Goal: Communication & Community: Answer question/provide support

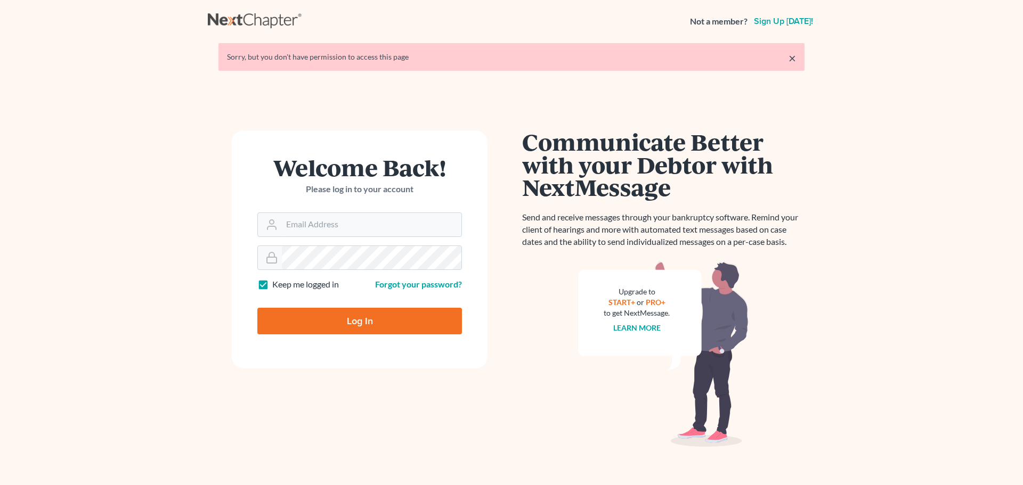
type input "[EMAIL_ADDRESS][DOMAIN_NAME]"
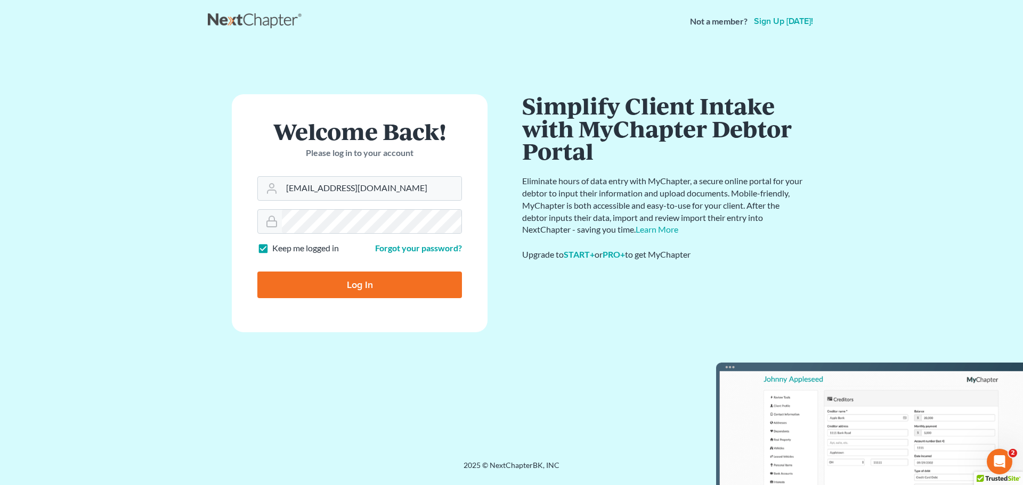
click at [376, 289] on input "Log In" at bounding box center [359, 285] width 205 height 27
type input "Thinking..."
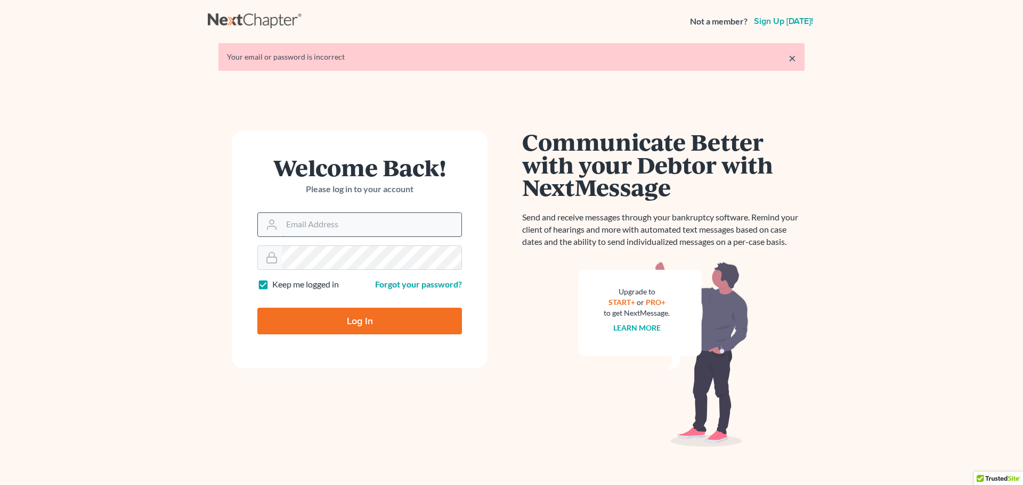
click at [304, 226] on input "Email Address" at bounding box center [372, 224] width 180 height 23
type input "[EMAIL_ADDRESS][DOMAIN_NAME]"
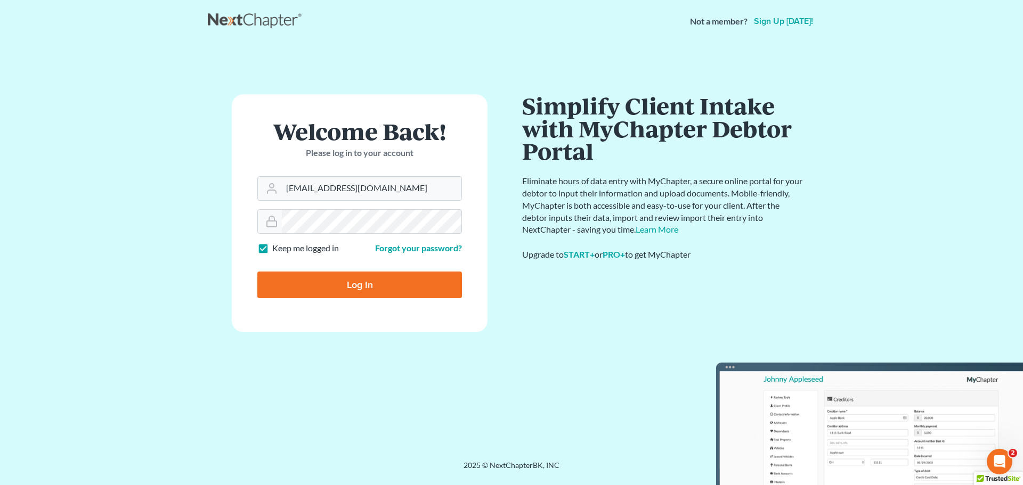
click at [338, 275] on input "Log In" at bounding box center [359, 285] width 205 height 27
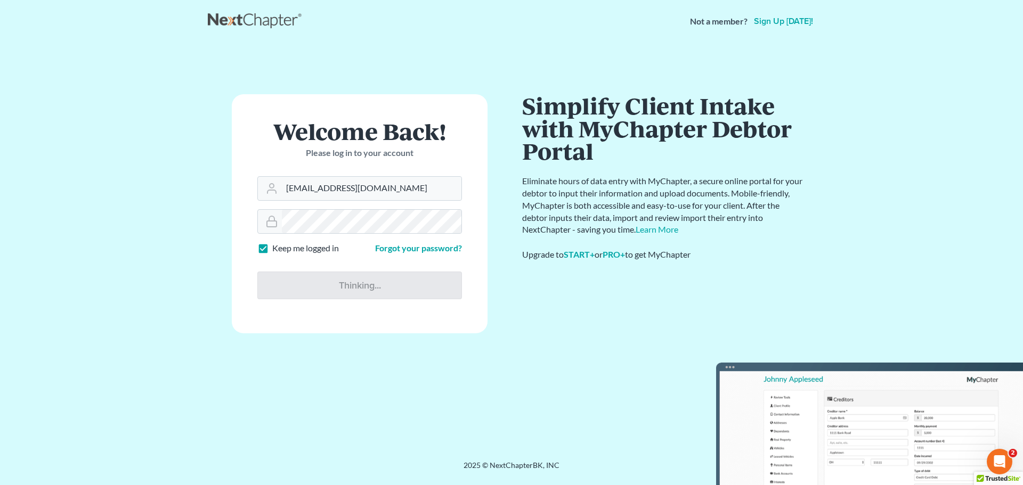
type input "Thinking..."
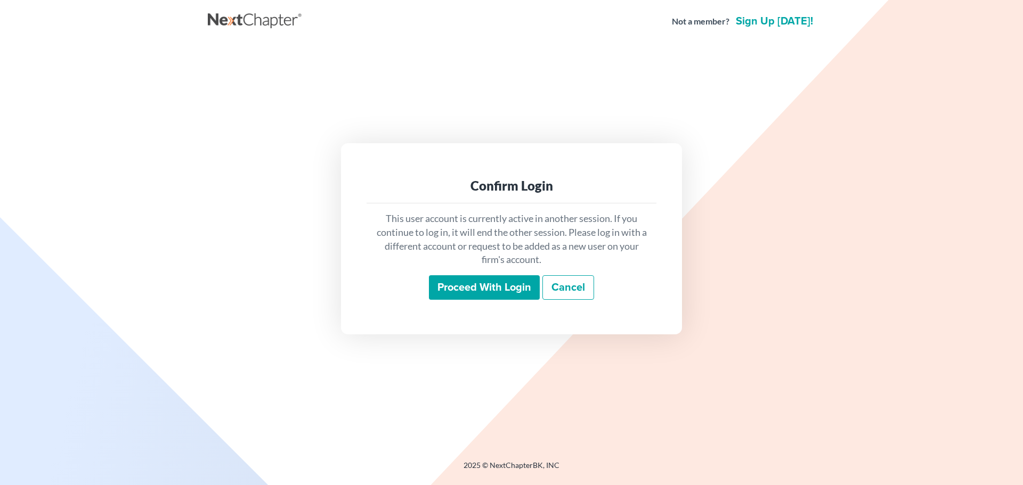
click at [477, 279] on input "Proceed with login" at bounding box center [484, 287] width 111 height 25
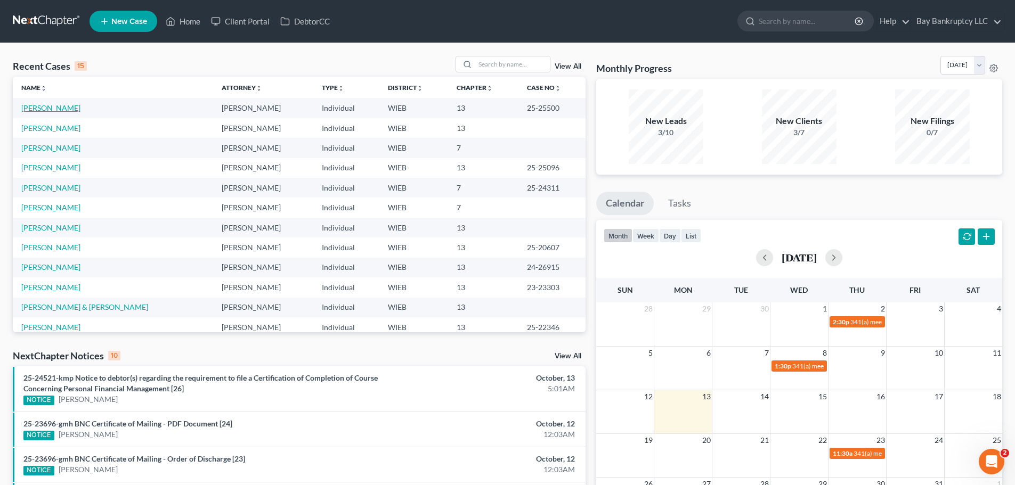
click at [42, 107] on link "[PERSON_NAME]" at bounding box center [50, 107] width 59 height 9
select select "2"
select select "0"
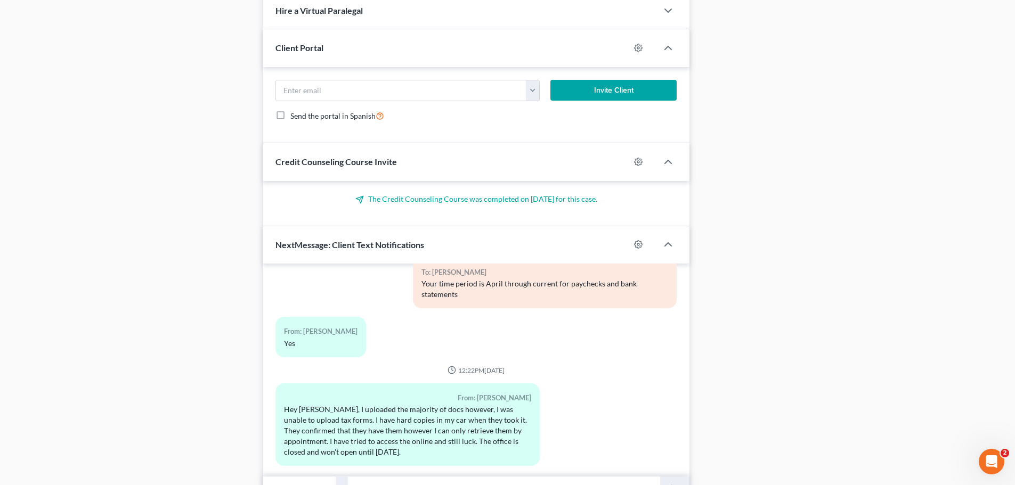
scroll to position [813, 0]
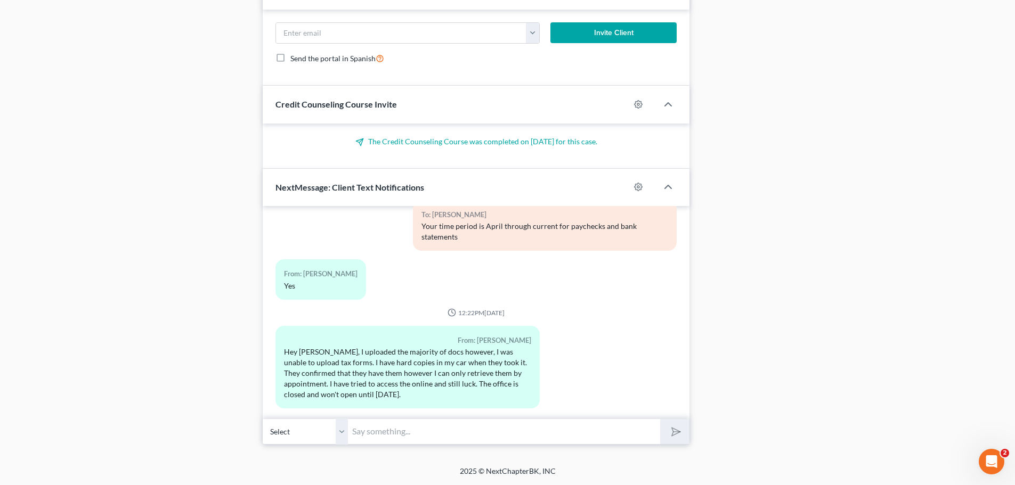
click at [390, 440] on input "text" at bounding box center [504, 432] width 312 height 26
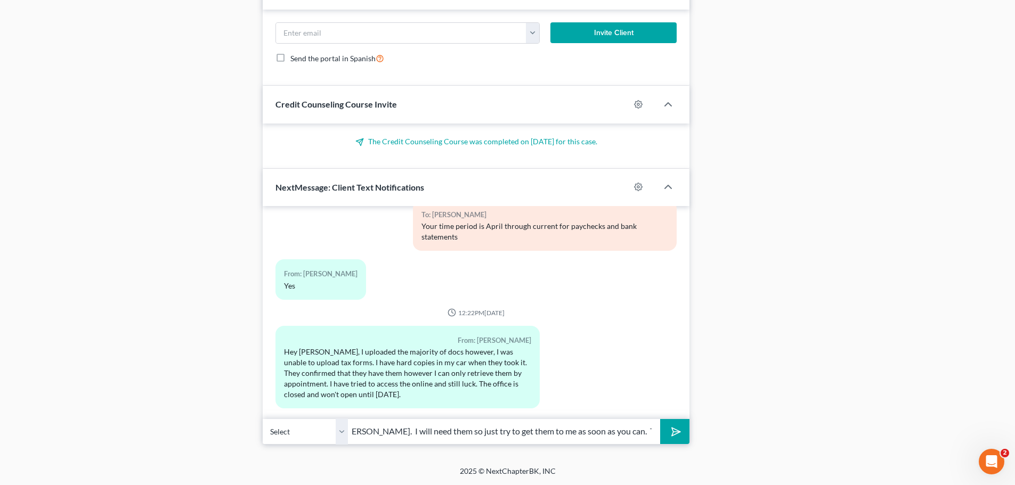
scroll to position [0, 21]
type input "Hi [PERSON_NAME]. I will need them so just try to get them to me as soon as you…"
click at [677, 429] on icon "submit" at bounding box center [673, 431] width 15 height 15
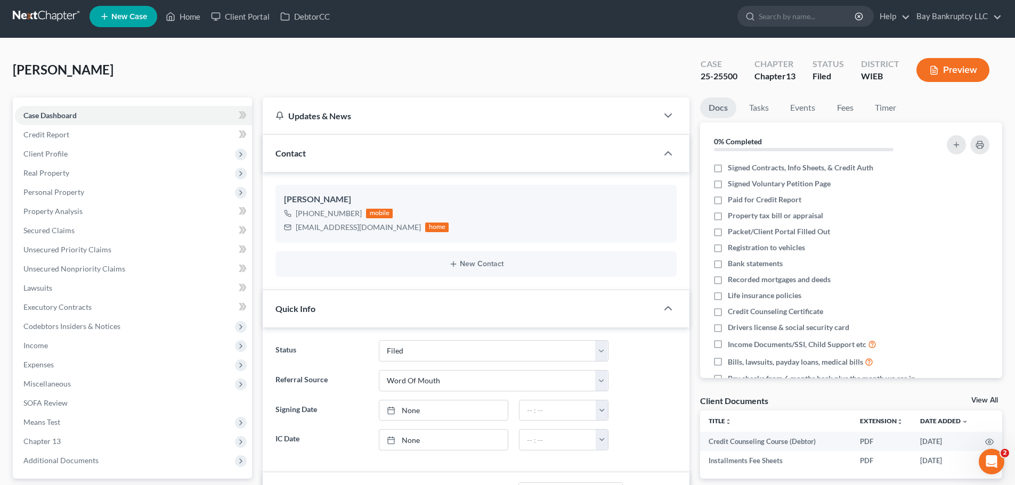
scroll to position [0, 0]
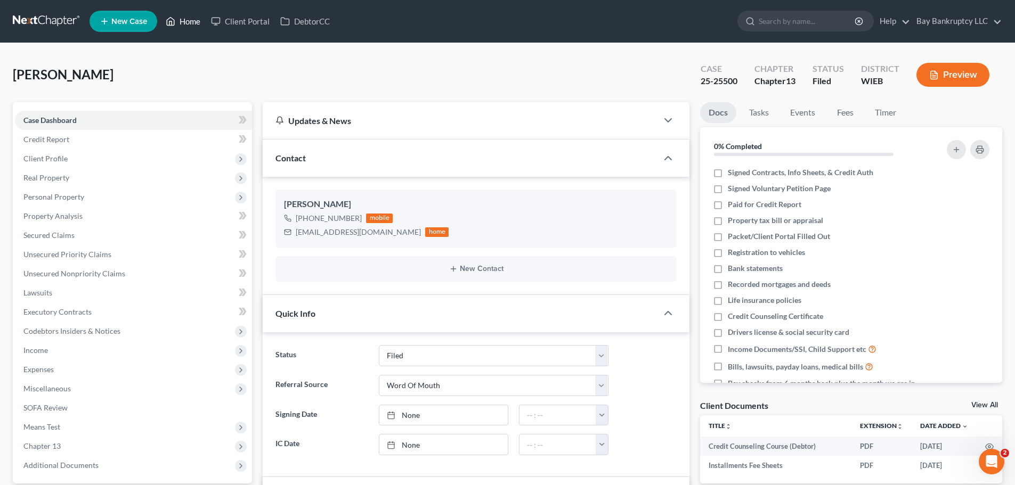
drag, startPoint x: 197, startPoint y: 22, endPoint x: 571, endPoint y: 118, distance: 386.2
click at [197, 22] on link "Home" at bounding box center [182, 21] width 45 height 19
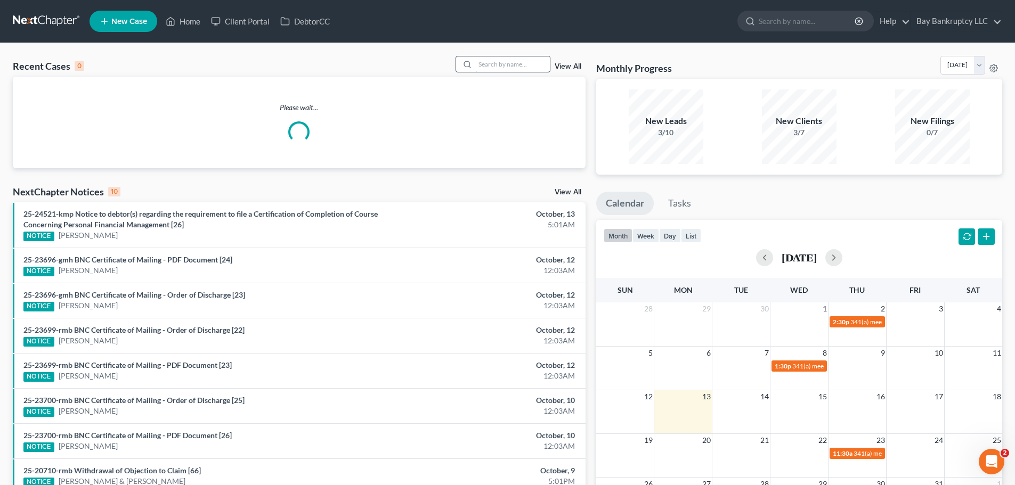
click at [524, 64] on input "search" at bounding box center [512, 63] width 75 height 15
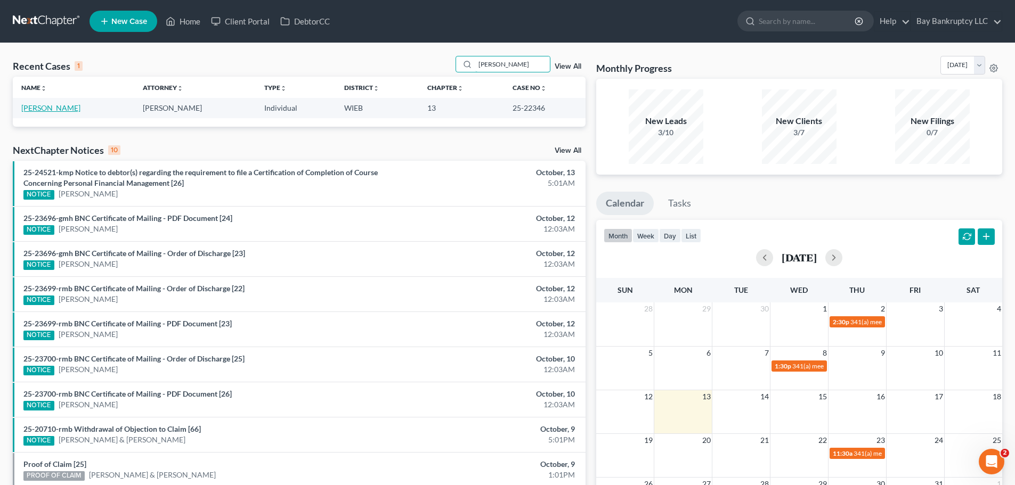
type input "[PERSON_NAME]"
click at [74, 109] on link "[PERSON_NAME]" at bounding box center [50, 107] width 59 height 9
select select "2"
select select "1"
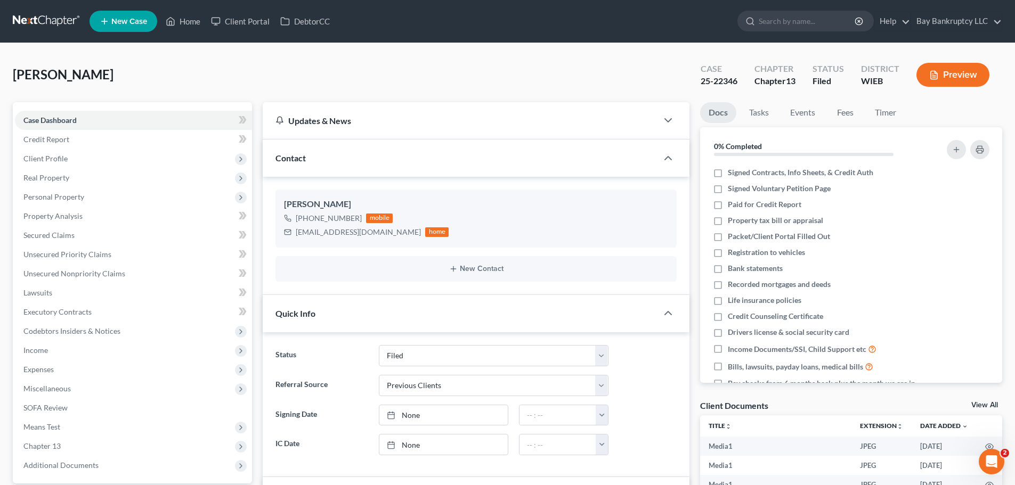
scroll to position [417, 0]
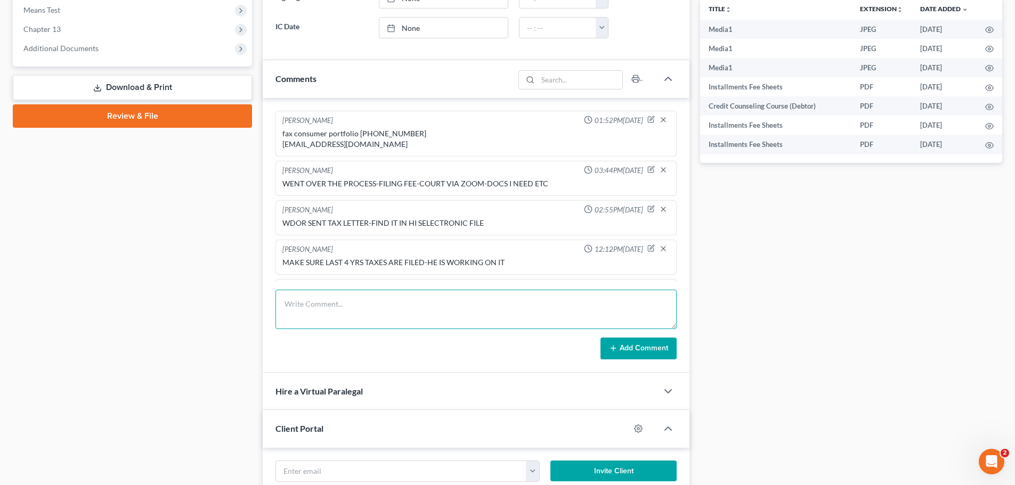
click at [315, 299] on textarea at bounding box center [475, 309] width 401 height 39
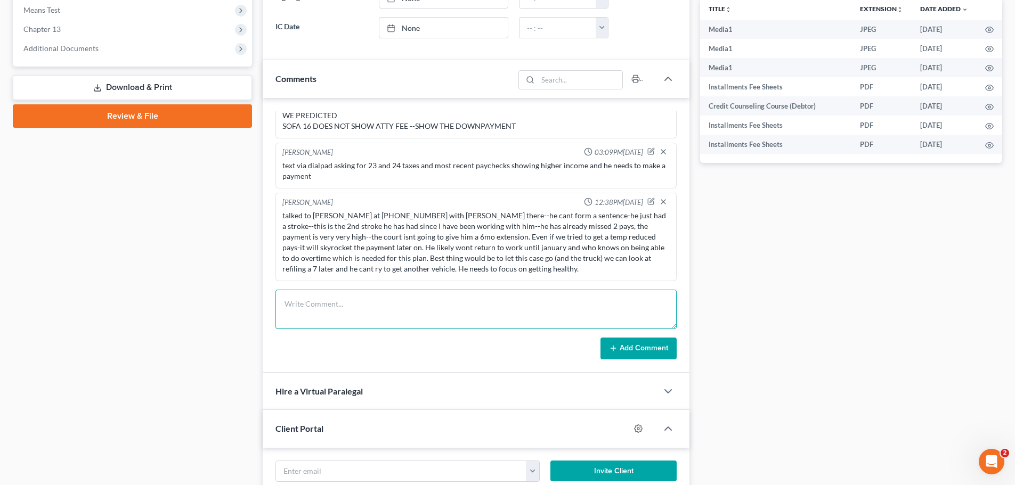
scroll to position [4130, 0]
type textarea "received FMLA paperwork basically saying he is going to be incapacitated long t…"
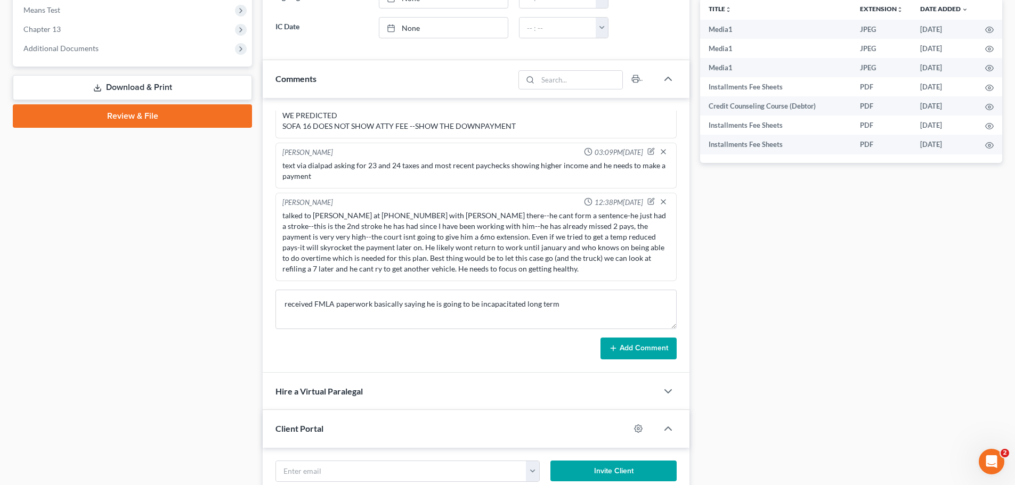
click at [656, 346] on button "Add Comment" at bounding box center [638, 349] width 76 height 22
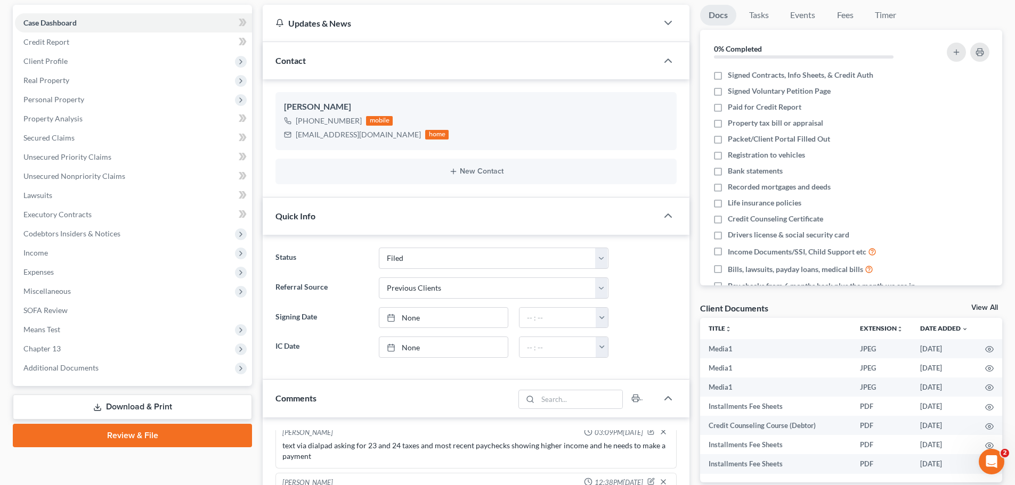
scroll to position [0, 0]
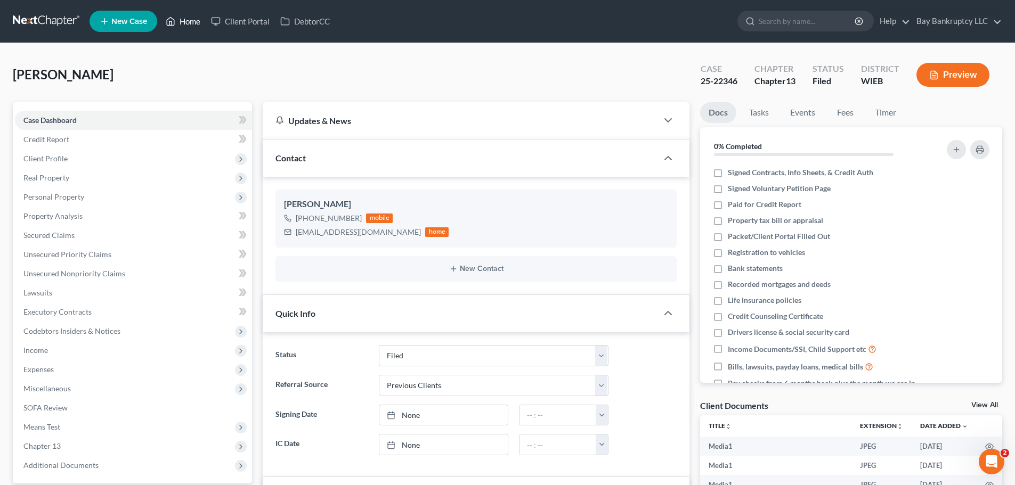
drag, startPoint x: 192, startPoint y: 20, endPoint x: 634, endPoint y: 474, distance: 633.3
click at [192, 20] on link "Home" at bounding box center [182, 21] width 45 height 19
